Goal: Check status: Check status

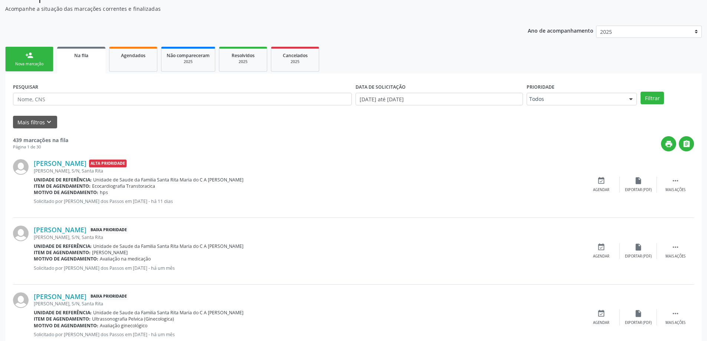
scroll to position [63, 0]
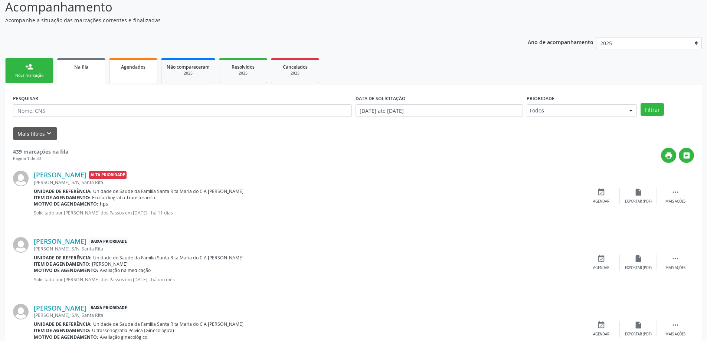
click at [127, 67] on span "Agendados" at bounding box center [133, 67] width 24 height 6
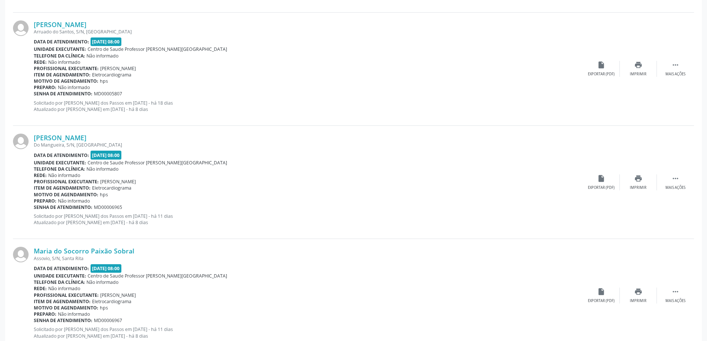
scroll to position [541, 0]
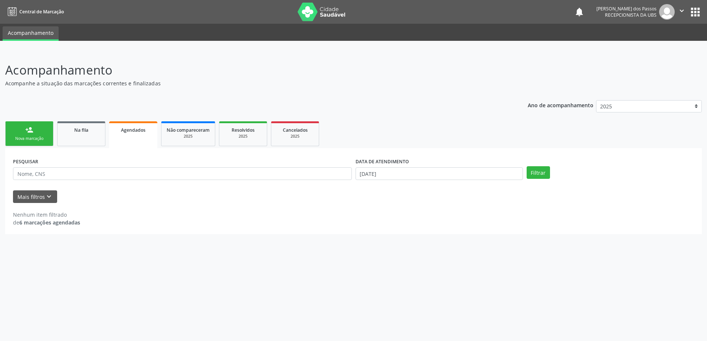
scroll to position [0, 0]
click at [109, 121] on link "Agendados" at bounding box center [133, 134] width 48 height 27
click at [377, 175] on input "[DATE]" at bounding box center [442, 173] width 169 height 13
click at [366, 191] on span at bounding box center [362, 187] width 13 height 13
select select "7"
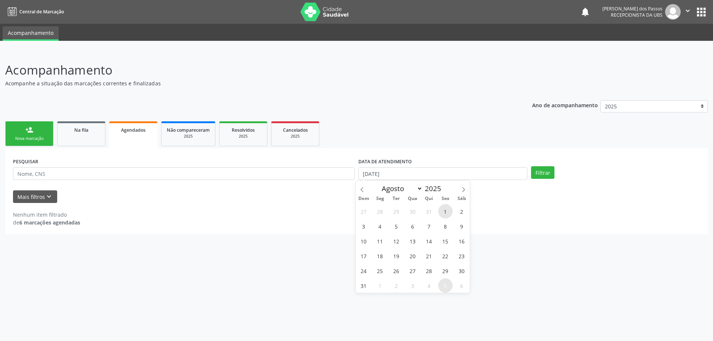
click at [444, 212] on span "1" at bounding box center [445, 211] width 14 height 14
type input "[DATE]"
click at [460, 189] on span at bounding box center [463, 187] width 13 height 13
select select "8"
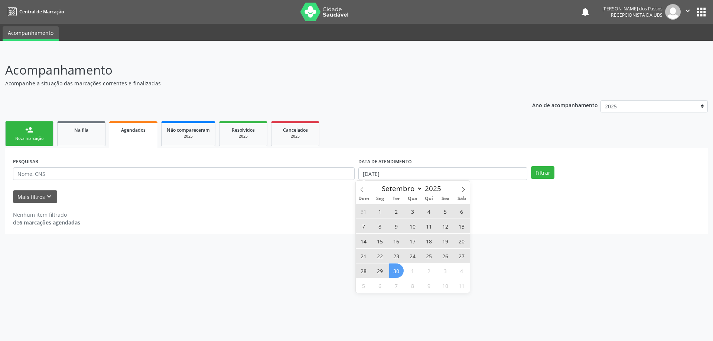
drag, startPoint x: 400, startPoint y: 271, endPoint x: 434, endPoint y: 236, distance: 48.8
click at [400, 271] on span "30" at bounding box center [396, 270] width 14 height 14
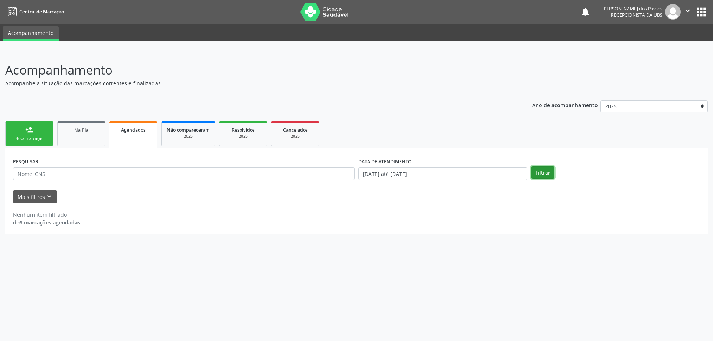
click at [538, 177] on button "Filtrar" at bounding box center [542, 172] width 23 height 13
